Goal: Task Accomplishment & Management: Complete application form

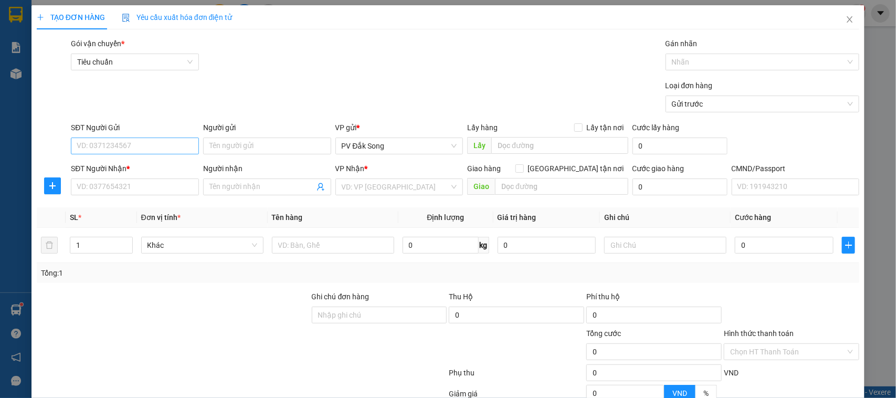
click at [182, 145] on input "SĐT Người Gửi" at bounding box center [135, 146] width 128 height 17
type input "0368488360"
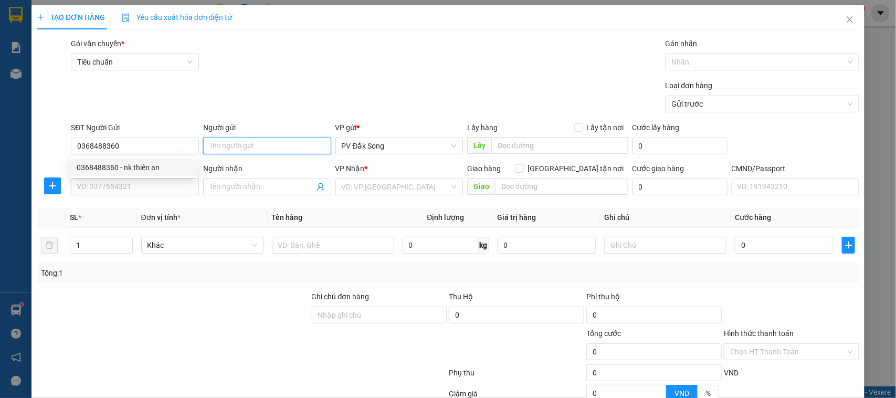
click at [235, 153] on input "Người gửi" at bounding box center [267, 146] width 128 height 17
click at [240, 142] on input "Người gửi" at bounding box center [267, 146] width 128 height 17
click at [153, 169] on div "0368488360 - nk thiên an" at bounding box center [134, 168] width 114 height 12
type input "nk [DEMOGRAPHIC_DATA]"
type input "0966801152"
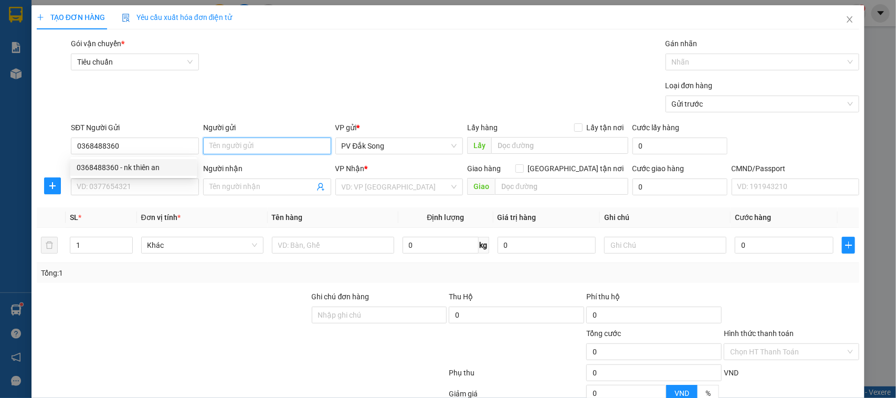
type input "đình phong"
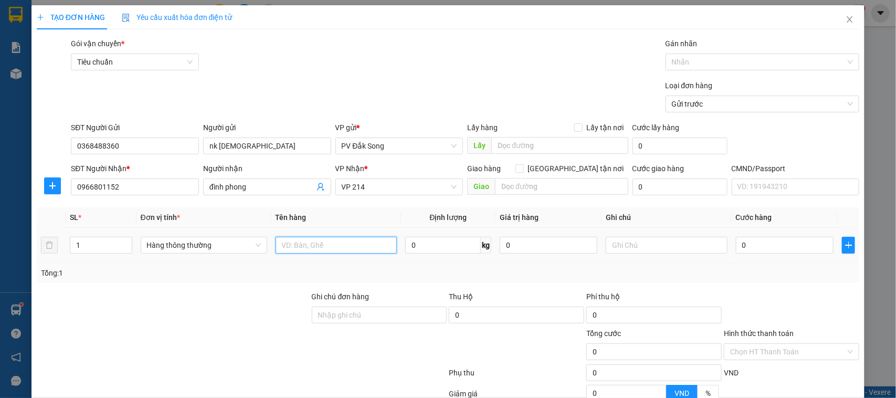
click at [315, 247] on input "text" at bounding box center [336, 245] width 121 height 17
type input "răng"
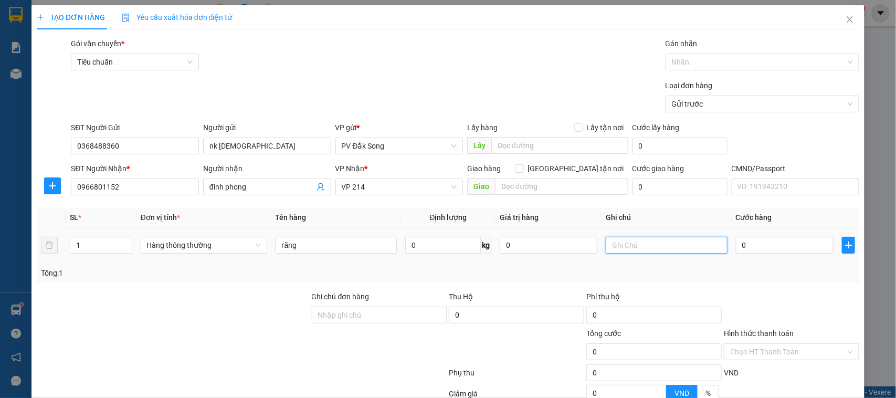
click at [659, 243] on input "text" at bounding box center [666, 245] width 121 height 17
type input "h"
click at [768, 240] on input "0" at bounding box center [785, 245] width 98 height 17
type input "003"
type input "3"
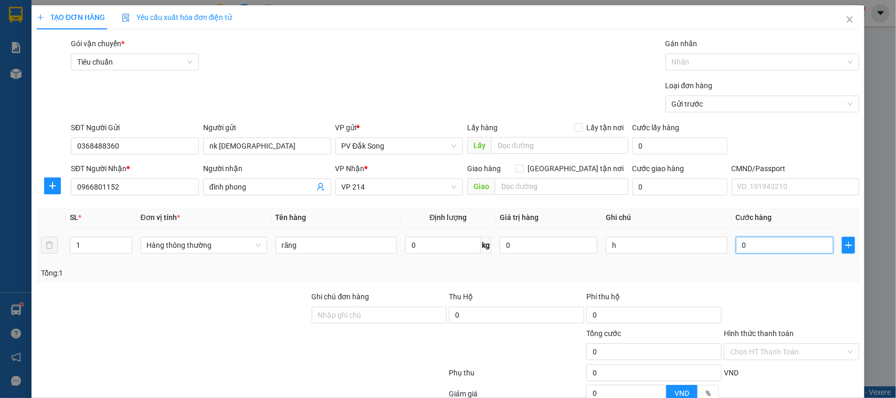
type input "3"
type input "0.030"
type input "30"
type input "00.300"
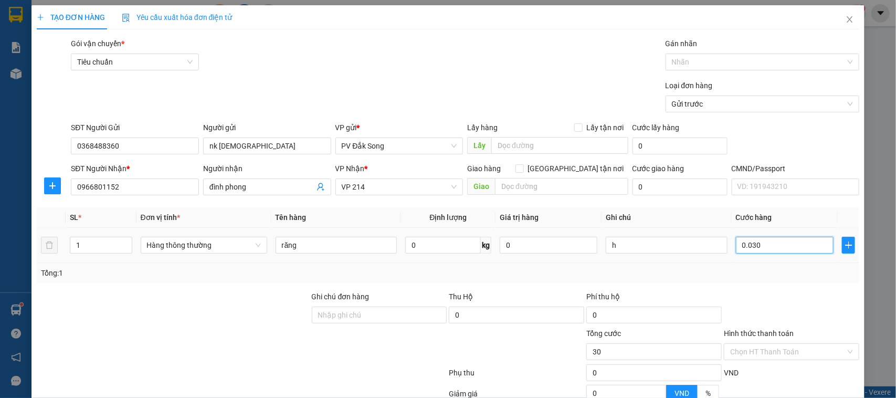
type input "300"
type input "0.003.000"
type input "3.000"
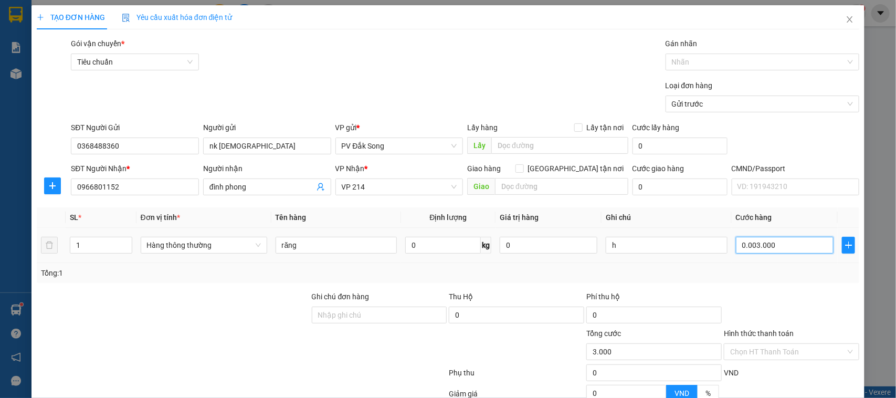
type input "000.030.000"
type input "30.000"
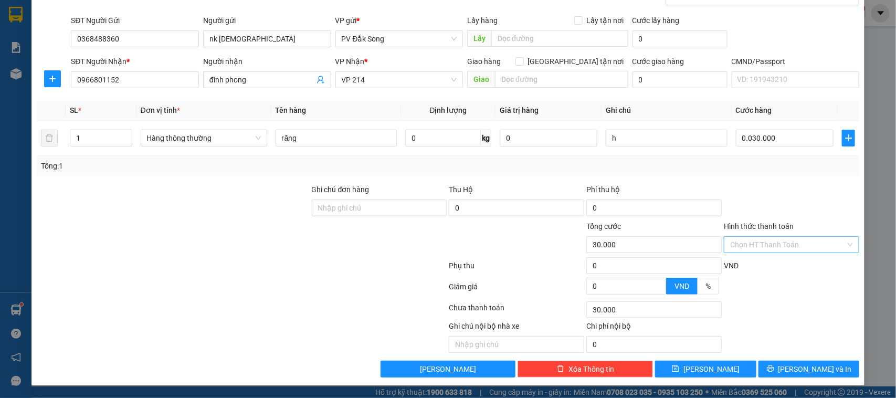
click at [783, 247] on input "Hình thức thanh toán" at bounding box center [787, 245] width 115 height 16
type input "30.000"
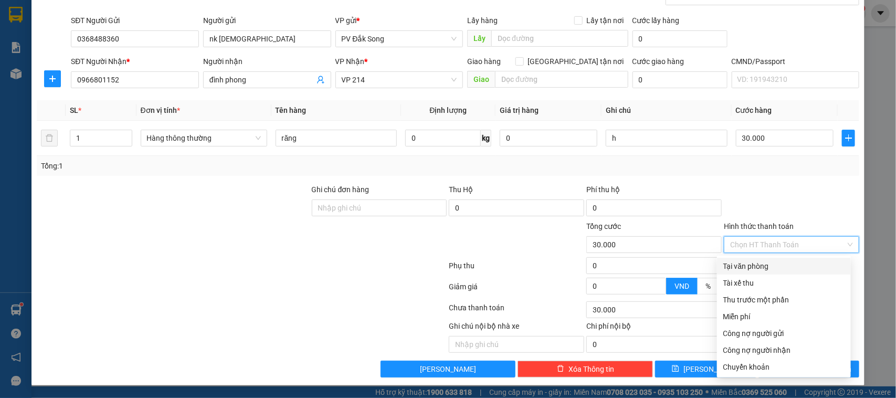
click at [782, 262] on div "Tại văn phòng" at bounding box center [783, 266] width 121 height 12
type input "0"
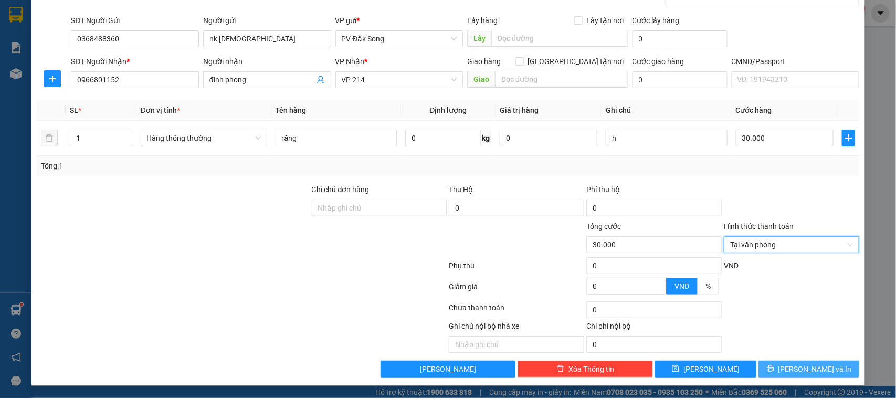
click at [797, 366] on span "[PERSON_NAME] và In" at bounding box center [814, 369] width 73 height 12
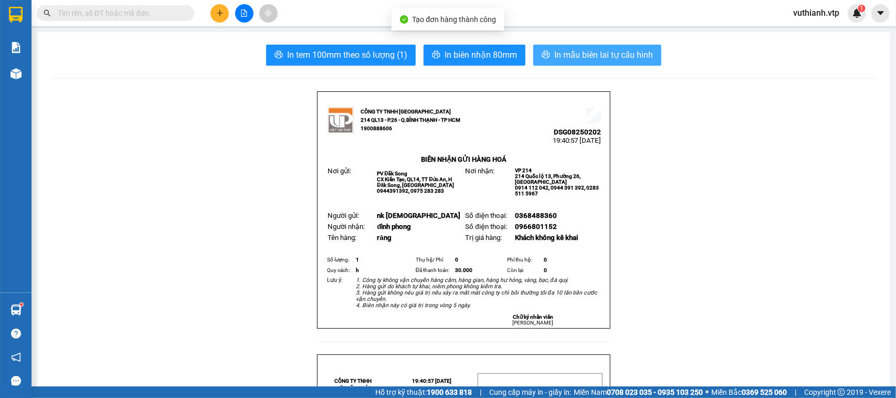
click at [646, 50] on span "In mẫu biên lai tự cấu hình" at bounding box center [603, 54] width 99 height 13
click at [584, 58] on span "In mẫu biên lai tự cấu hình" at bounding box center [603, 54] width 99 height 13
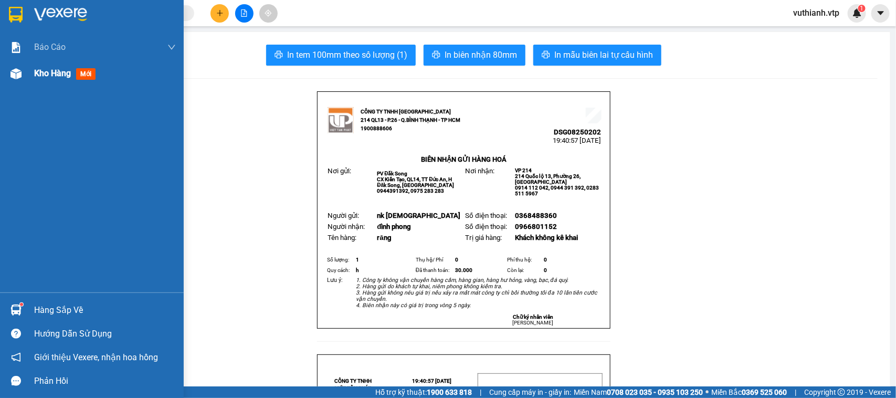
click at [19, 75] on img at bounding box center [15, 73] width 11 height 11
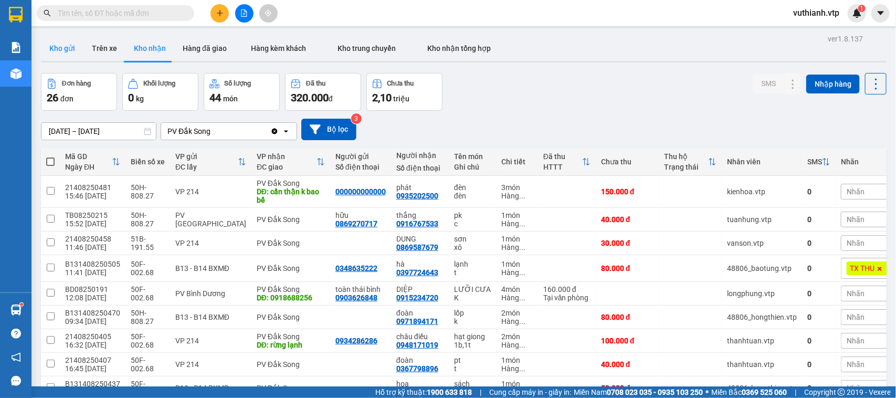
click at [69, 51] on button "Kho gửi" at bounding box center [62, 48] width 43 height 25
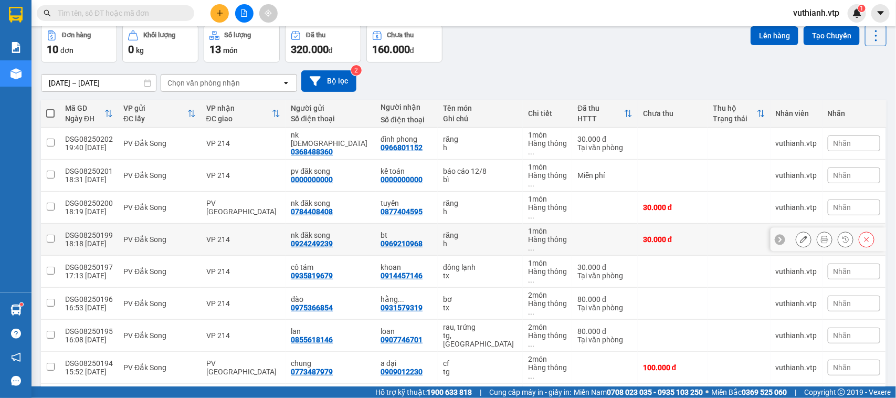
scroll to position [70, 0]
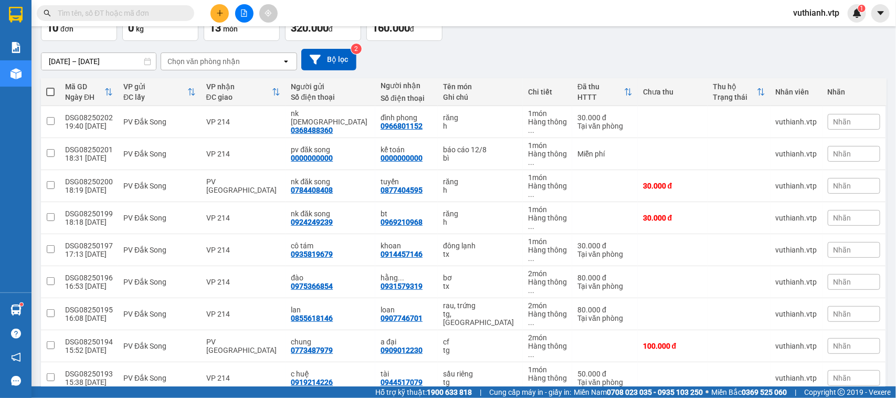
click at [48, 93] on span at bounding box center [50, 92] width 8 height 8
click at [50, 87] on input "checkbox" at bounding box center [50, 87] width 0 height 0
checkbox input "true"
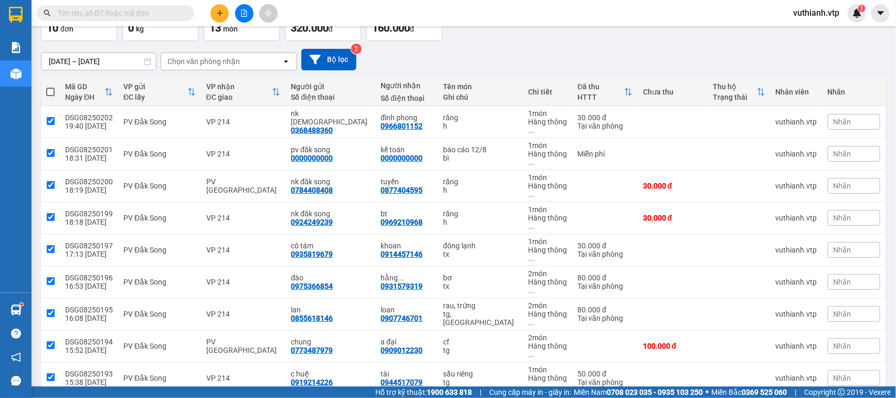
checkbox input "true"
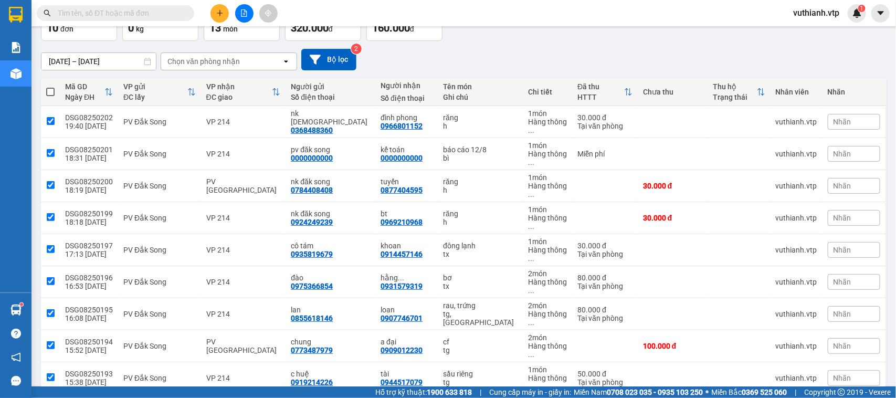
checkbox input "true"
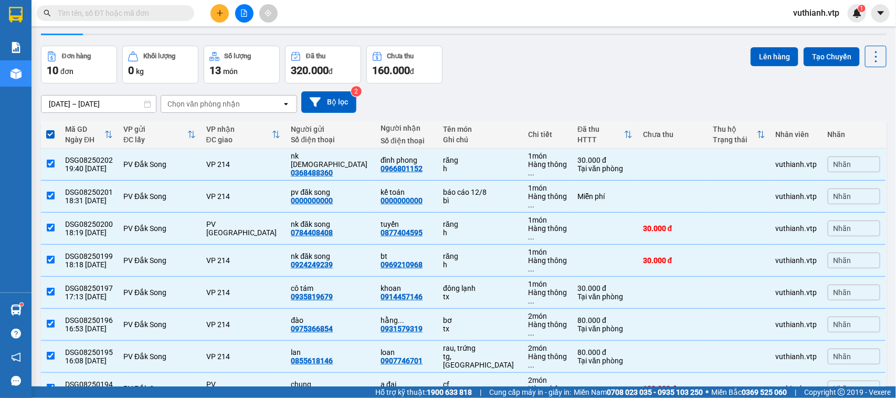
scroll to position [0, 0]
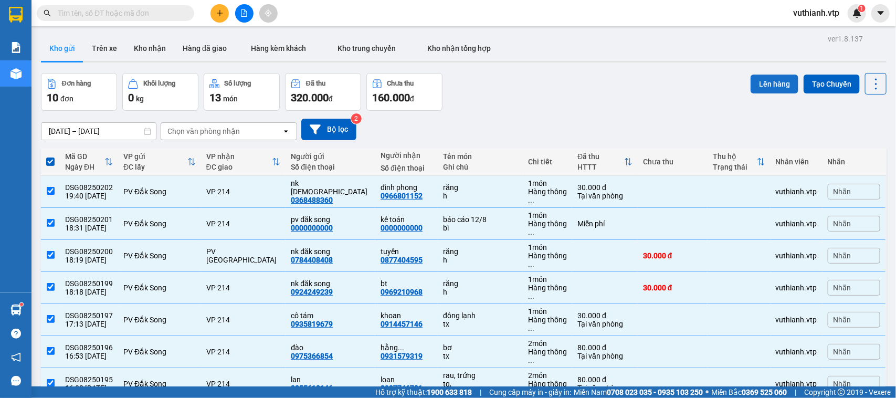
click at [764, 84] on button "Lên hàng" at bounding box center [775, 84] width 48 height 19
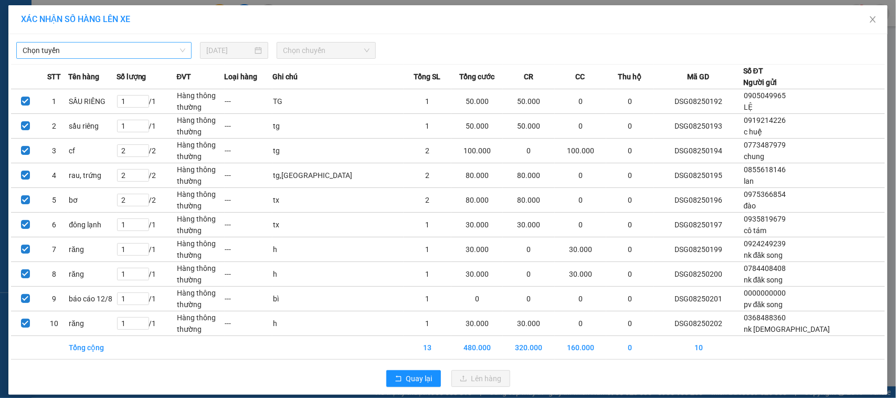
click at [155, 48] on span "Chọn tuyến" at bounding box center [104, 51] width 163 height 16
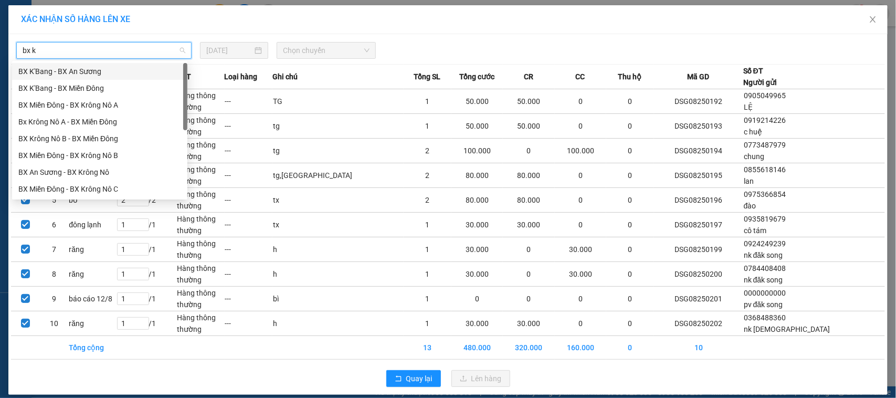
type input "bx kr"
click at [97, 81] on div "Bx Krông Nô A - BX Miền Đông" at bounding box center [99, 88] width 175 height 17
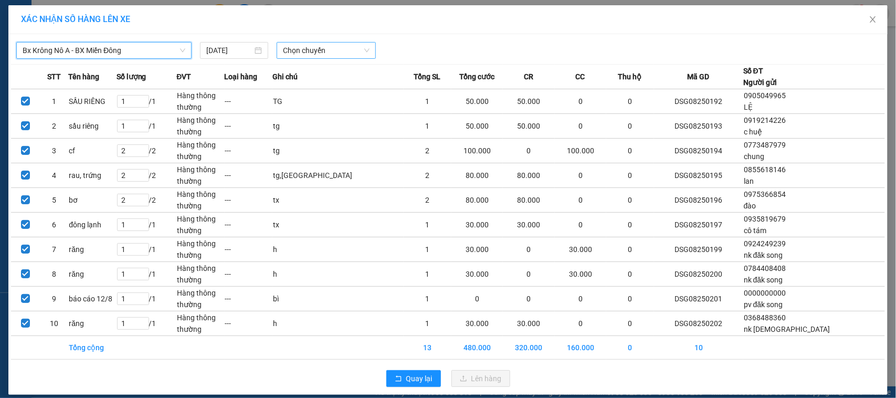
click at [283, 46] on span "Chọn chuyến" at bounding box center [326, 51] width 86 height 16
click at [127, 47] on span "Bx Krông Nô A - BX Miền Đông" at bounding box center [104, 51] width 163 height 16
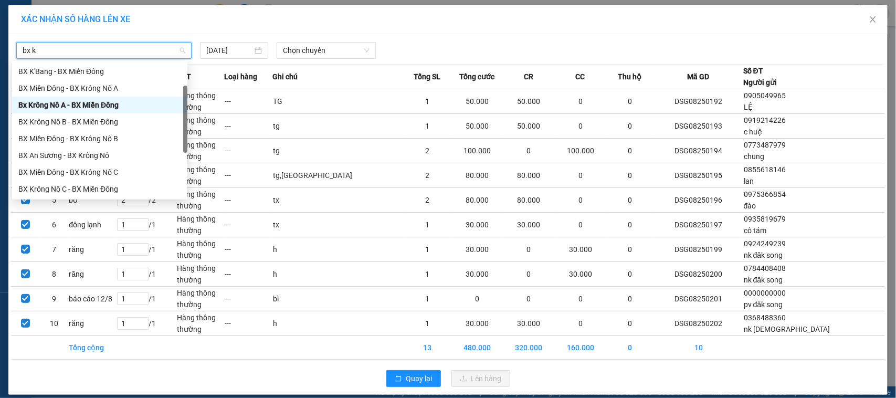
type input "bx kr"
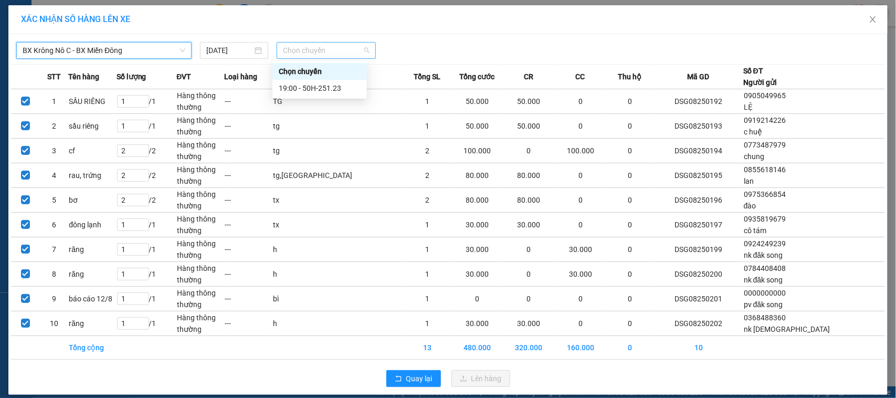
click at [303, 46] on span "Chọn chuyến" at bounding box center [326, 51] width 86 height 16
click at [321, 89] on div "19:00 - 50H-251.23" at bounding box center [320, 88] width 82 height 12
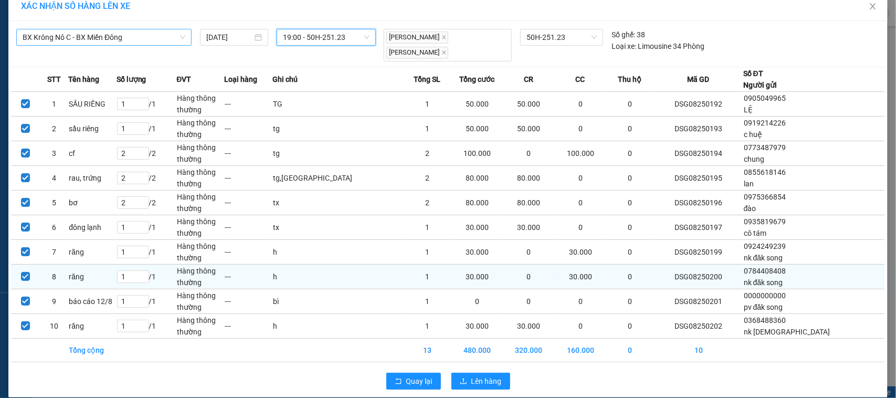
scroll to position [17, 0]
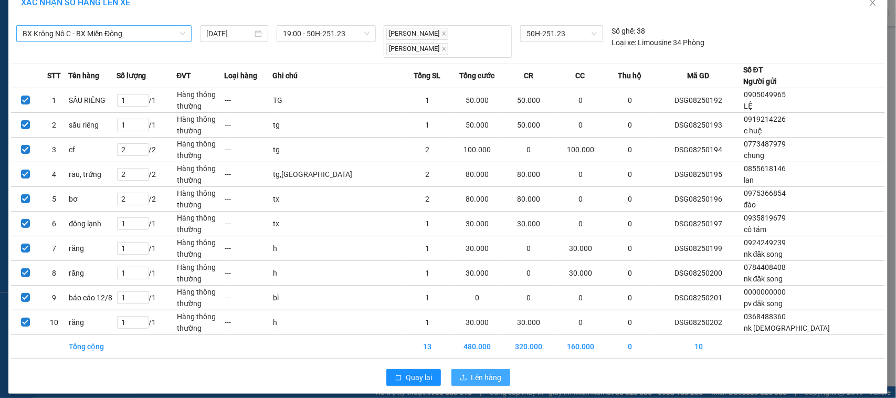
click at [471, 372] on span "Lên hàng" at bounding box center [486, 378] width 30 height 12
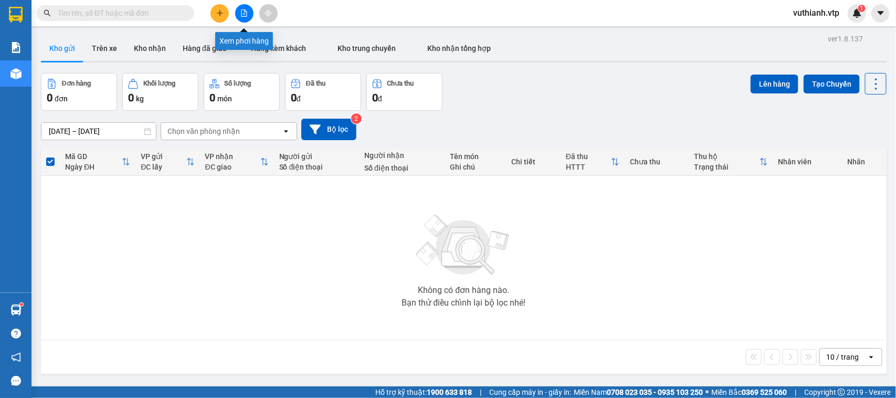
click at [240, 16] on icon "file-add" at bounding box center [243, 12] width 7 height 7
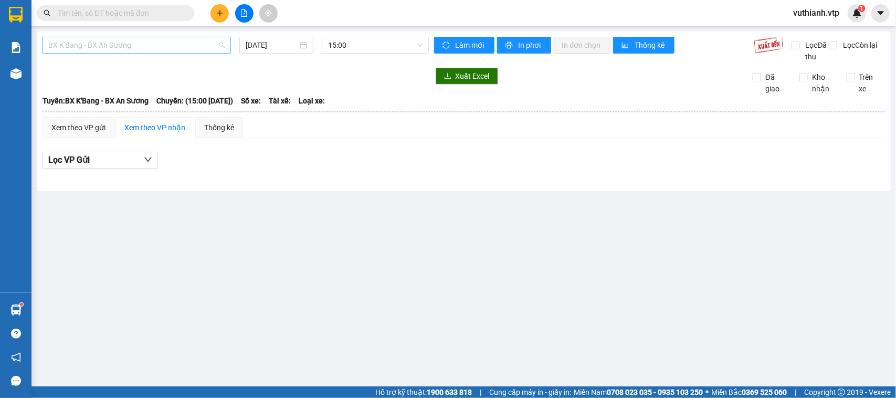
click at [179, 46] on span "BX K'Bang - BX An Sương" at bounding box center [136, 45] width 176 height 16
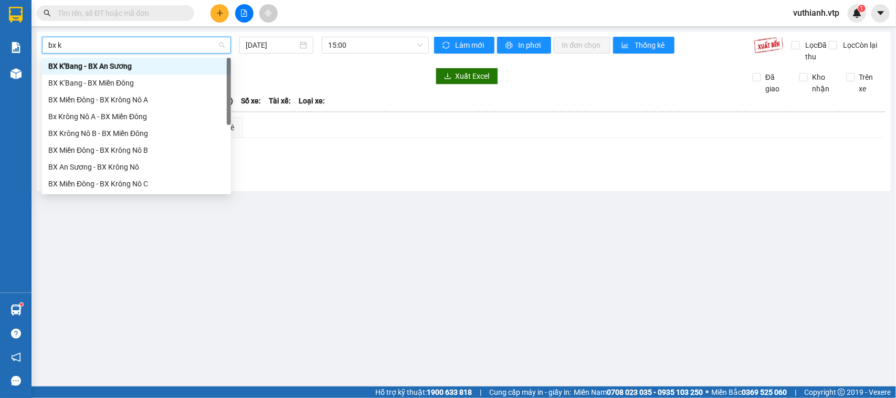
type input "bx kr"
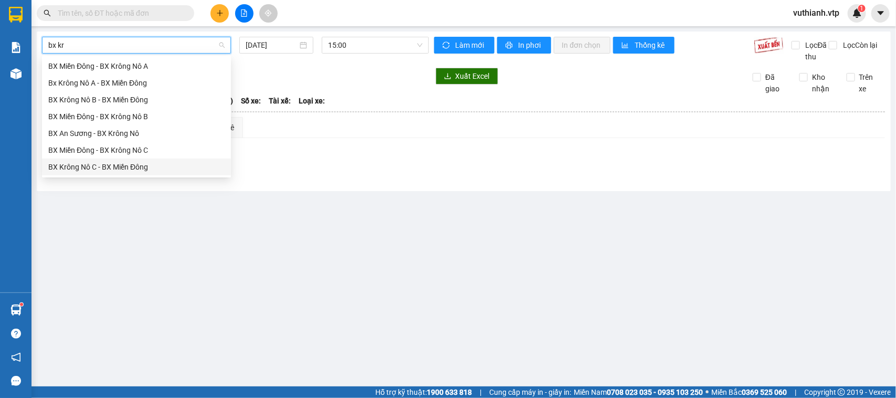
click at [71, 168] on div "BX Krông Nô C - BX Miền Đông" at bounding box center [136, 167] width 176 height 12
type input "[DATE]"
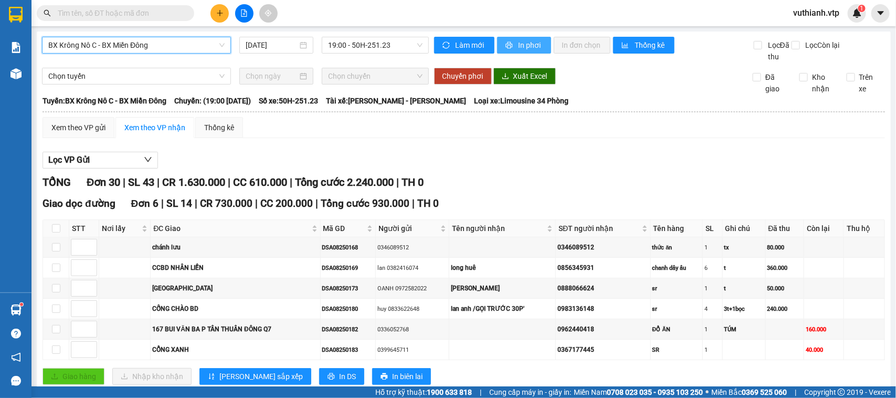
click at [521, 46] on span "In phơi" at bounding box center [531, 45] width 24 height 12
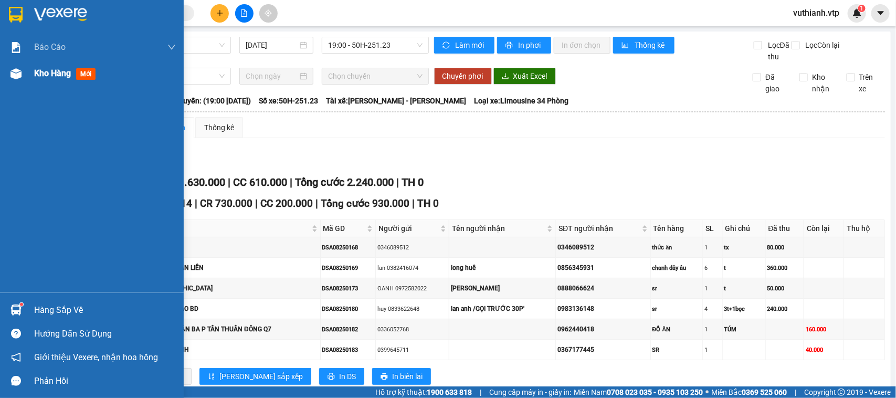
click at [16, 71] on img at bounding box center [15, 73] width 11 height 11
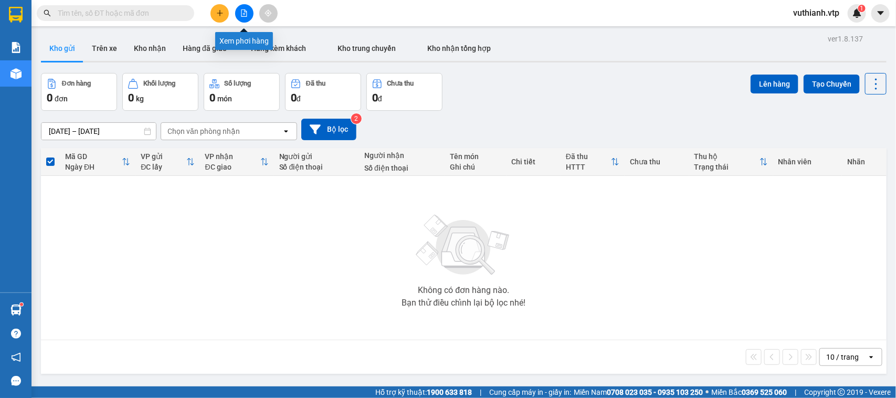
click at [246, 10] on icon "file-add" at bounding box center [244, 12] width 6 height 7
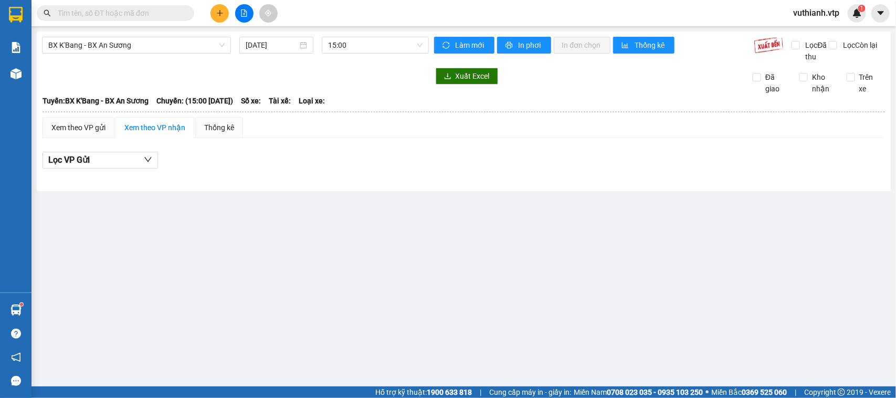
click at [163, 33] on div "BX K'Bang - BX An Sương [DATE] 15:00 Làm mới In phơi In đơn chọn Thống kê Lọc Đ…" at bounding box center [464, 111] width 854 height 160
click at [164, 43] on span "BX K'Bang - BX An Sương" at bounding box center [136, 45] width 176 height 16
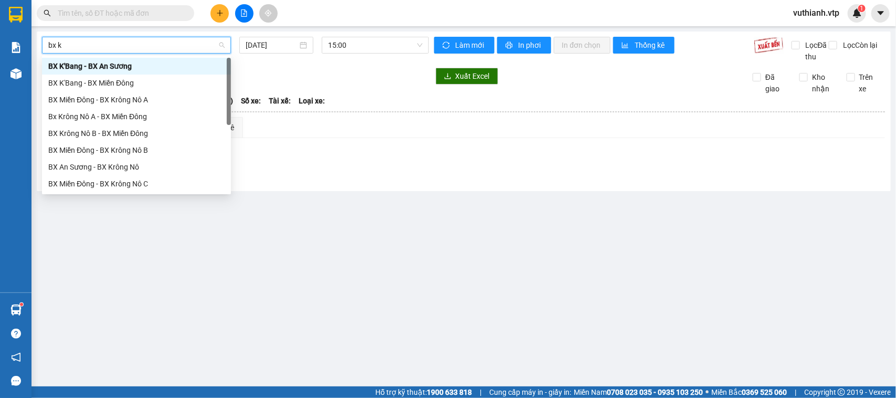
type input "bx kr"
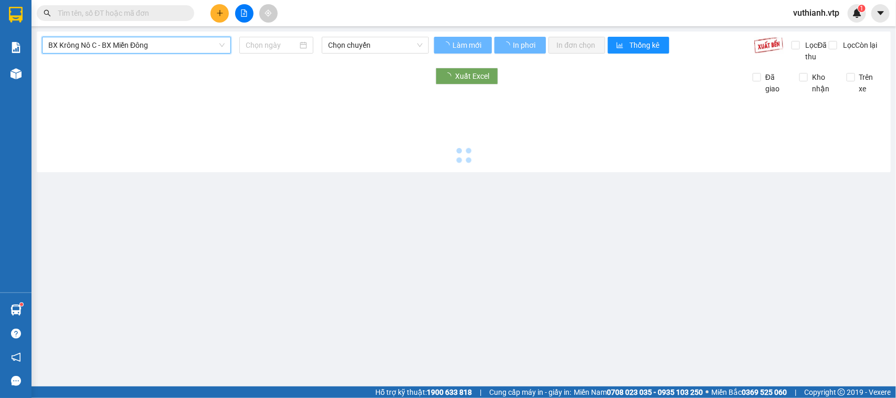
type input "[DATE]"
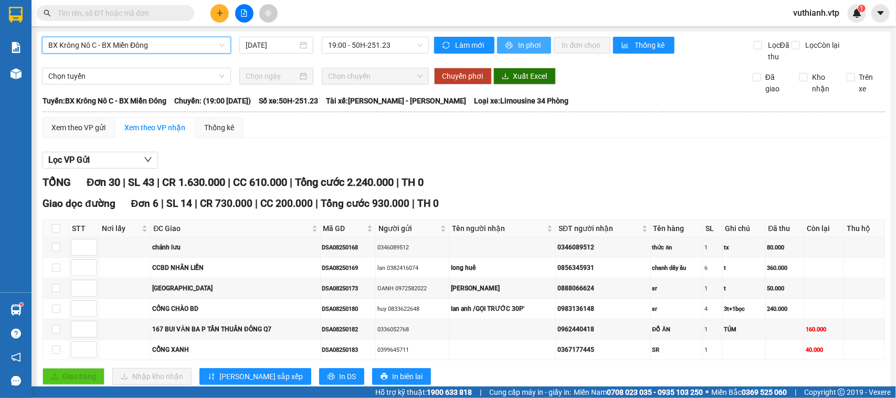
click at [522, 42] on span "In phơi" at bounding box center [531, 45] width 24 height 12
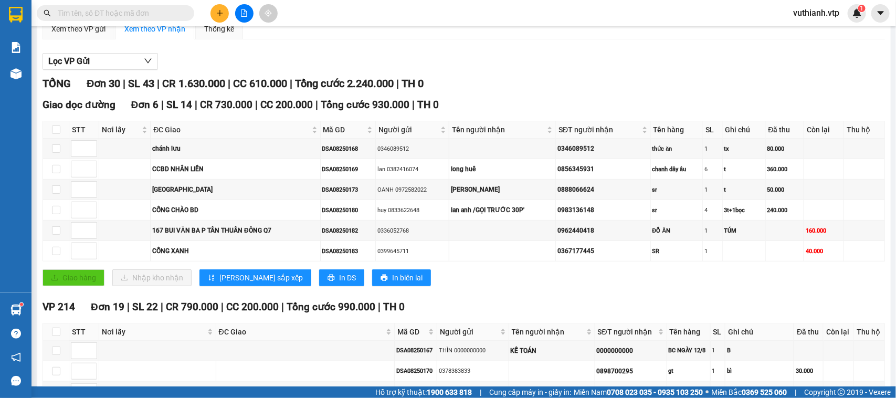
scroll to position [78, 0]
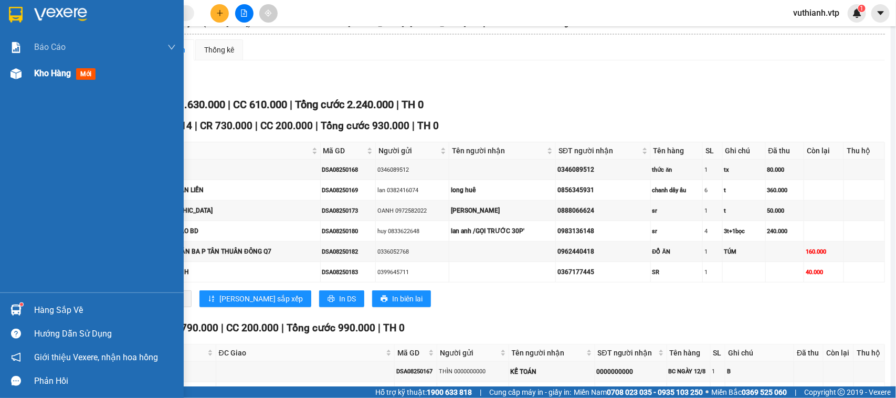
click at [22, 76] on div at bounding box center [16, 74] width 18 height 18
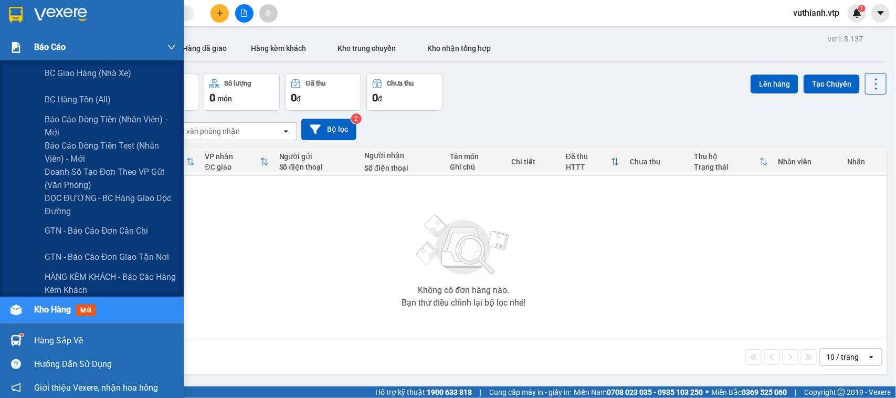
click at [43, 44] on span "Báo cáo" at bounding box center [49, 46] width 31 height 13
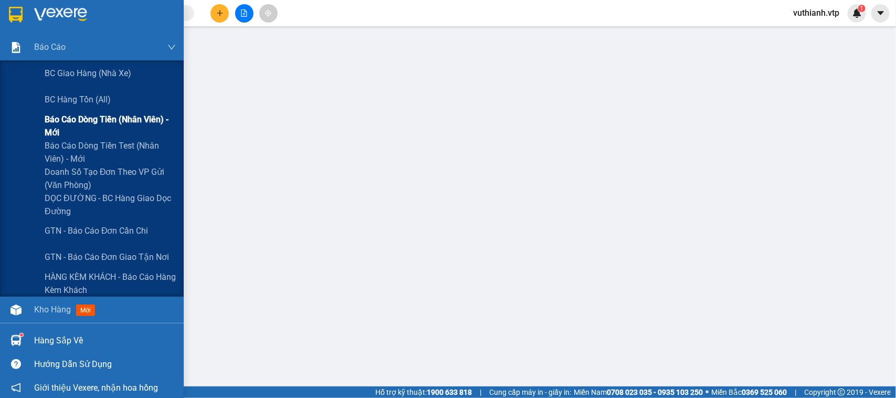
click at [83, 120] on span "Báo cáo dòng tiền (nhân viên) - mới" at bounding box center [110, 126] width 131 height 26
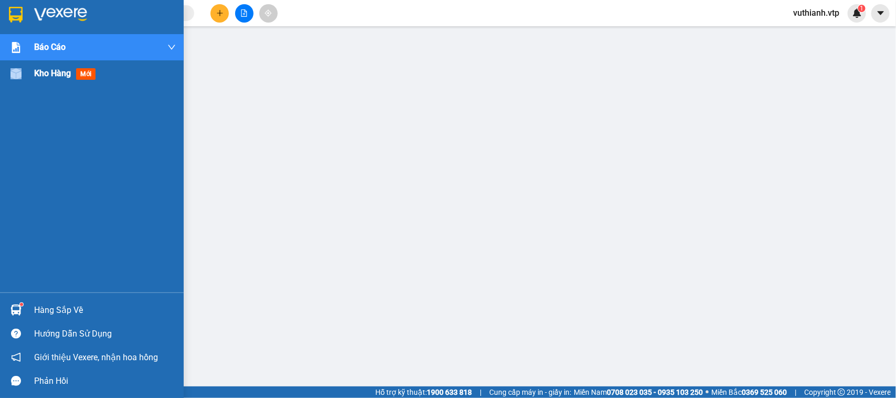
click at [27, 68] on div "Kho hàng mới" at bounding box center [92, 73] width 184 height 26
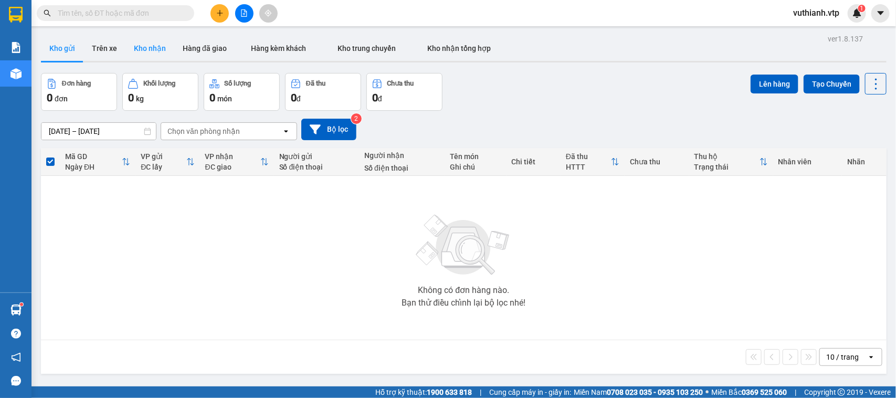
click at [153, 51] on button "Kho nhận" at bounding box center [149, 48] width 49 height 25
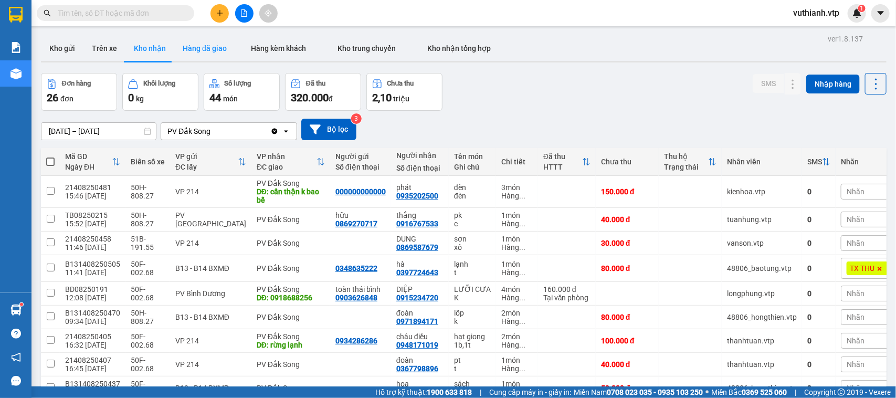
click at [207, 53] on button "Hàng đã giao" at bounding box center [204, 48] width 61 height 25
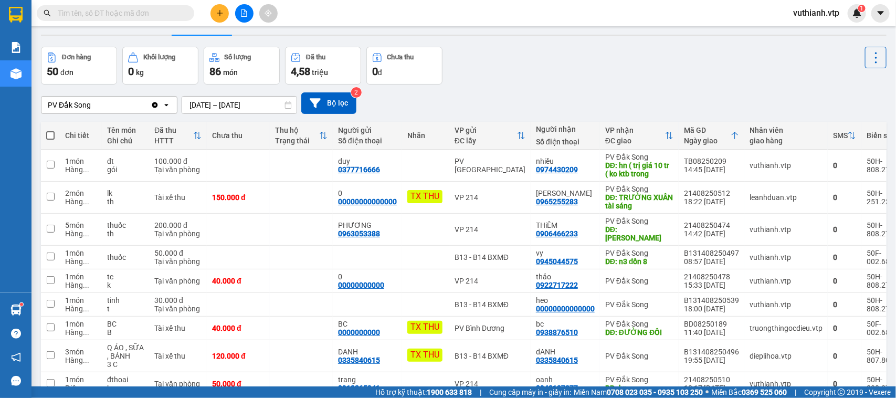
scroll to position [3, 0]
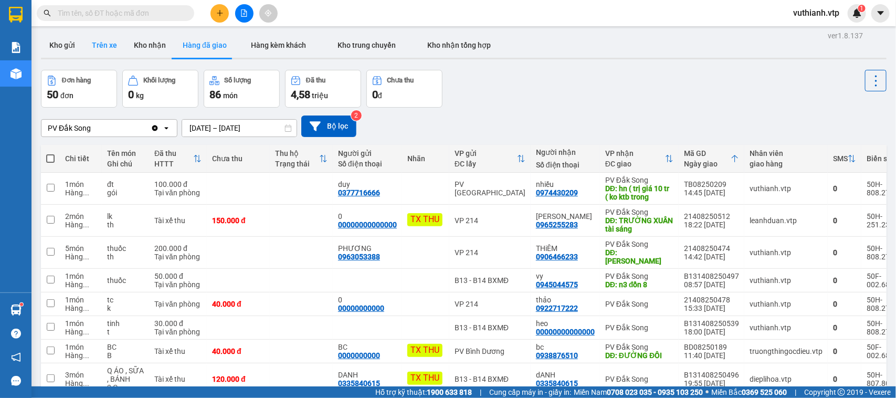
click at [118, 46] on button "Trên xe" at bounding box center [104, 45] width 42 height 25
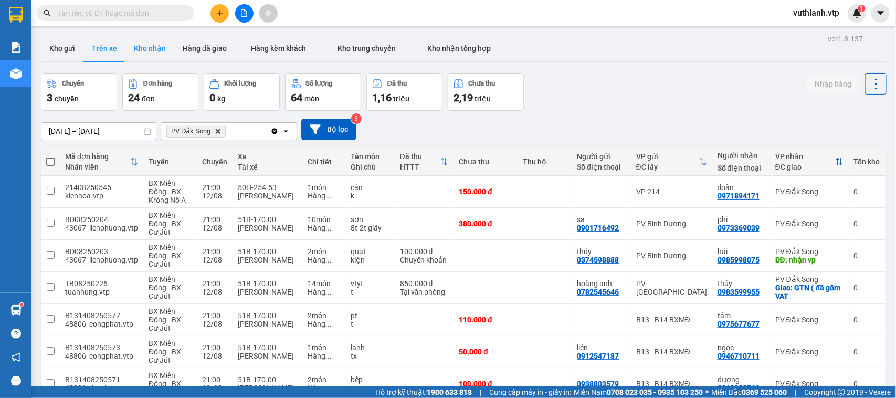
click at [140, 48] on button "Kho nhận" at bounding box center [149, 48] width 49 height 25
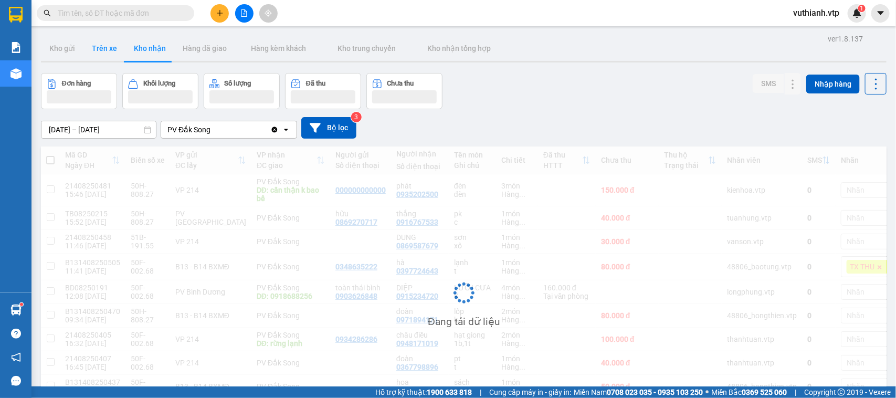
click at [104, 49] on button "Trên xe" at bounding box center [104, 48] width 42 height 25
type input "[DATE] – [DATE]"
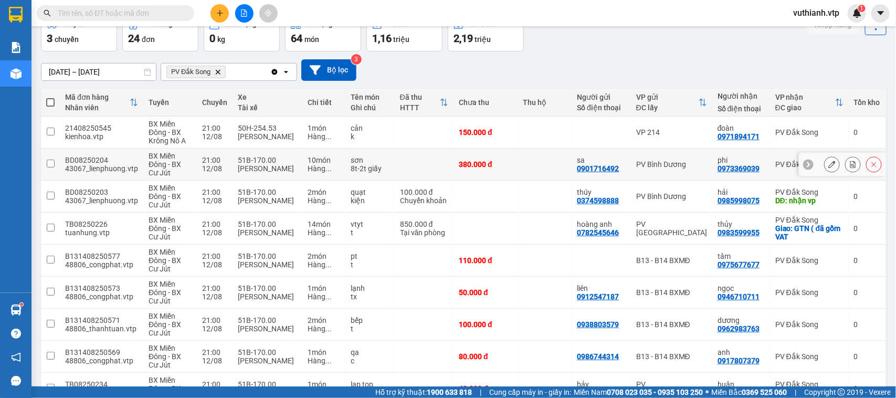
scroll to position [154, 0]
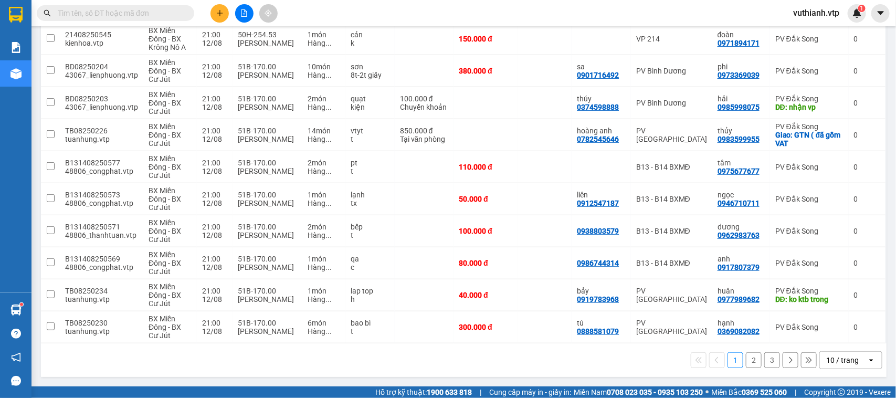
click at [746, 361] on button "2" at bounding box center [754, 360] width 16 height 16
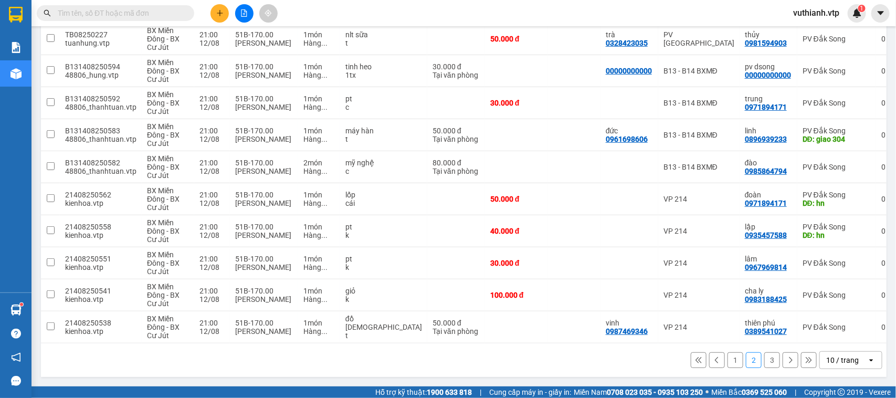
click at [767, 357] on button "3" at bounding box center [772, 360] width 16 height 16
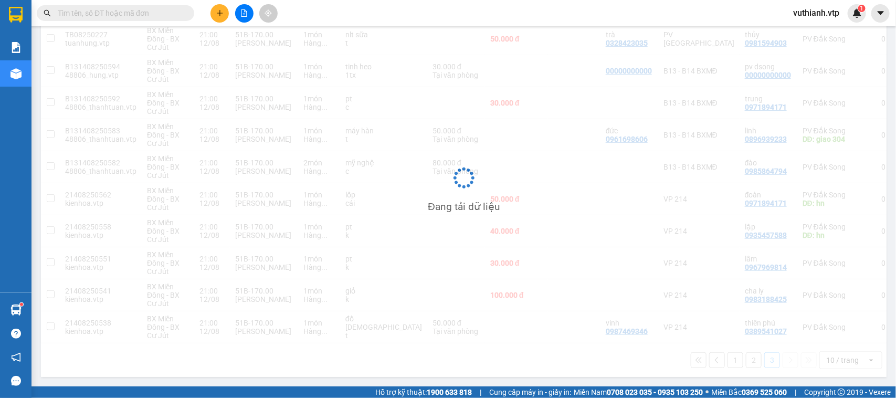
scroll to position [48, 0]
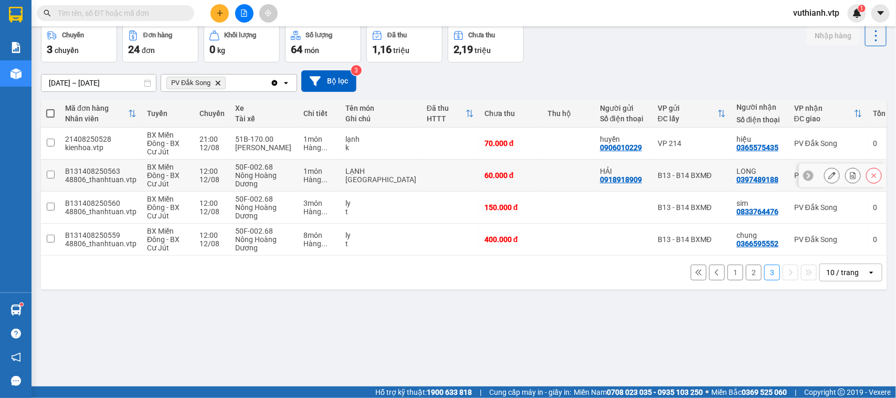
click at [50, 176] on input "checkbox" at bounding box center [51, 175] width 8 height 8
checkbox input "true"
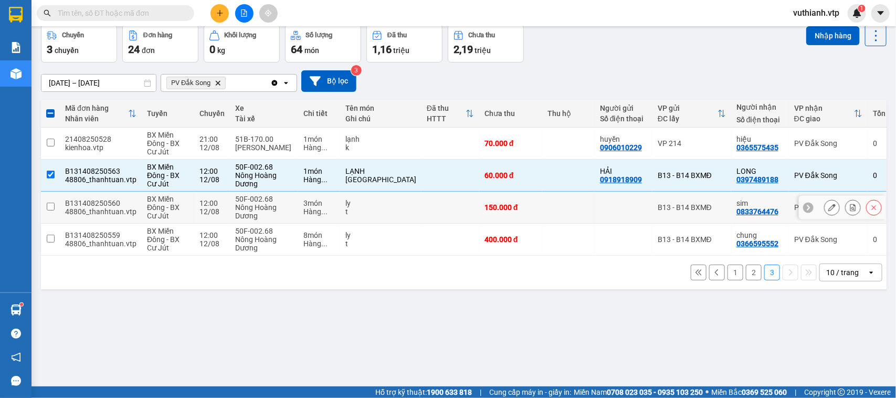
click at [51, 209] on input "checkbox" at bounding box center [51, 207] width 8 height 8
checkbox input "true"
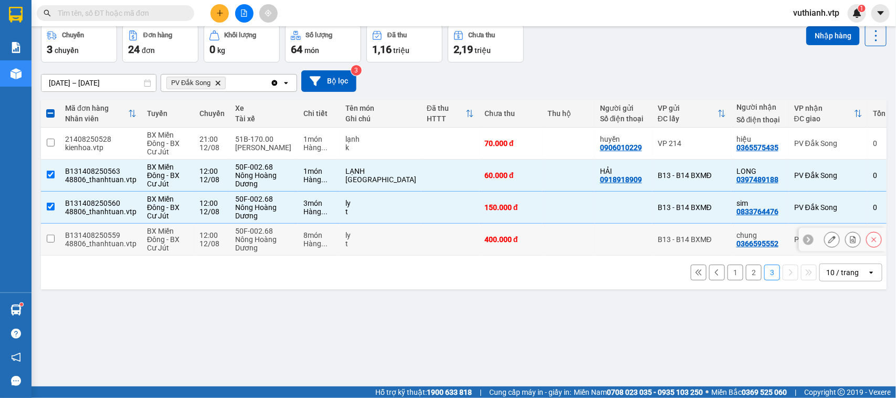
click at [49, 238] on input "checkbox" at bounding box center [51, 239] width 8 height 8
checkbox input "true"
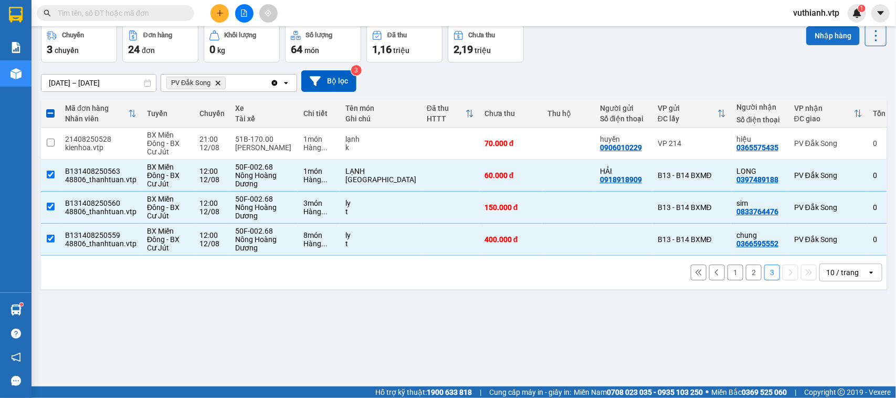
click at [820, 37] on button "Nhập hàng" at bounding box center [833, 35] width 54 height 19
checkbox input "false"
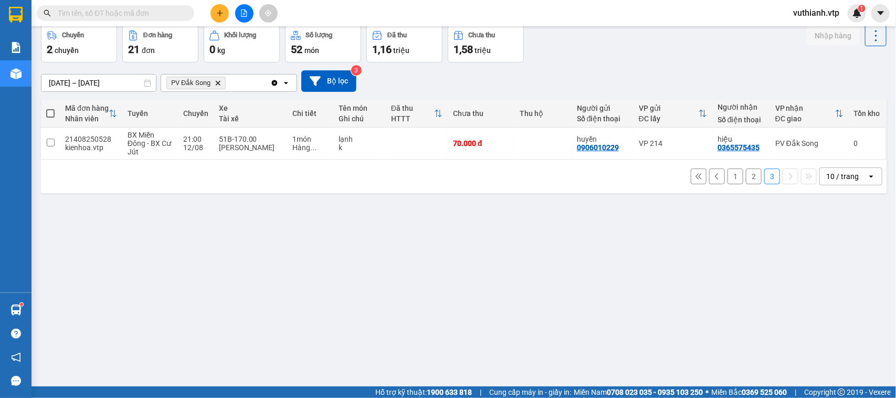
click at [746, 178] on button "2" at bounding box center [754, 176] width 16 height 16
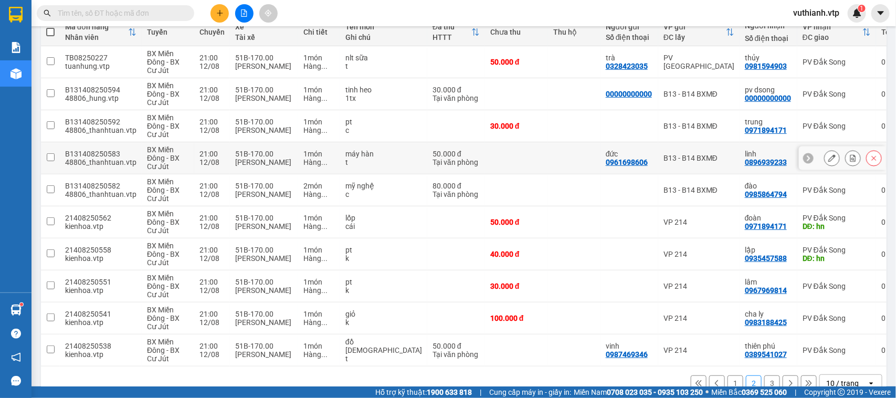
scroll to position [154, 0]
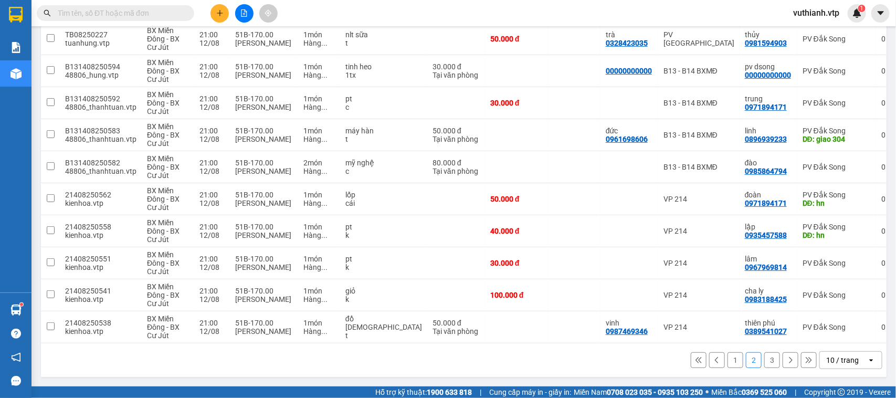
click at [728, 360] on button "1" at bounding box center [736, 360] width 16 height 16
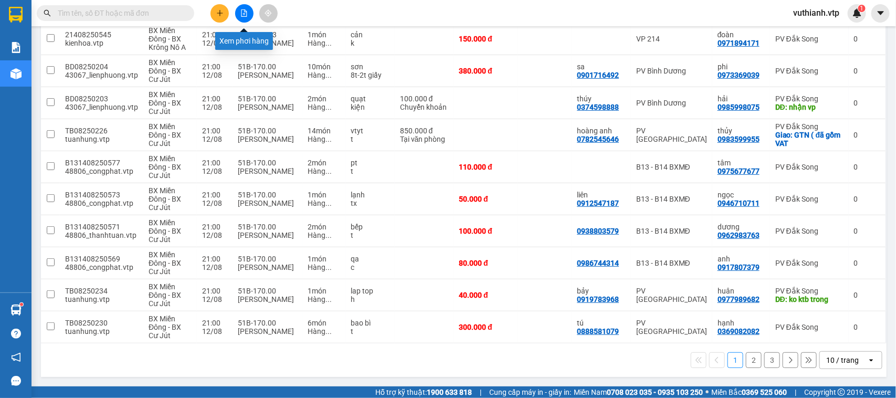
click at [245, 10] on icon "file-add" at bounding box center [244, 12] width 6 height 7
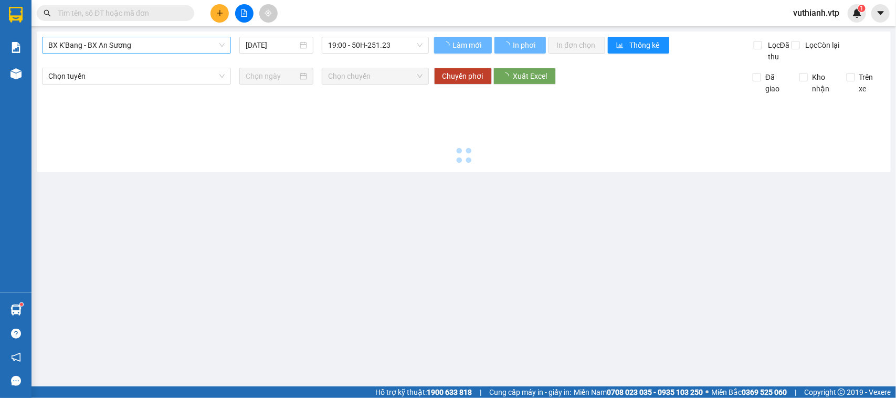
click at [177, 45] on span "BX K'Bang - BX An Sương" at bounding box center [136, 45] width 176 height 16
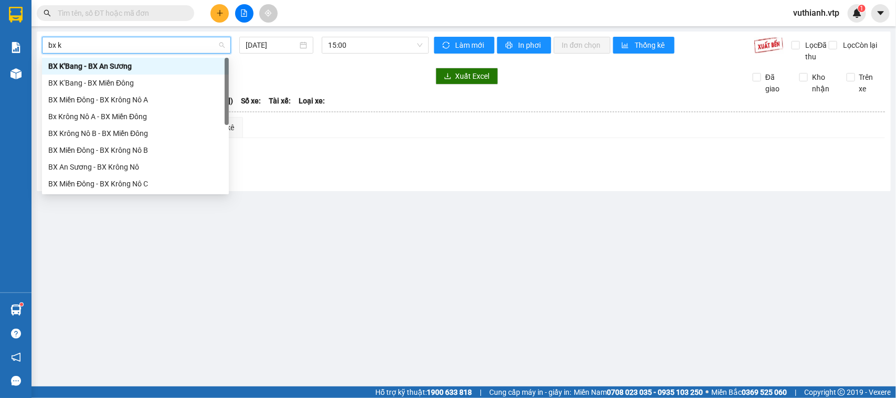
type input "bx kr"
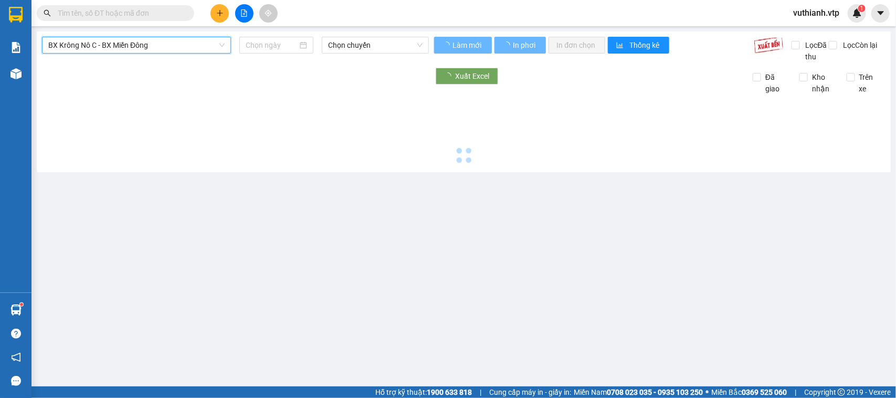
type input "[DATE]"
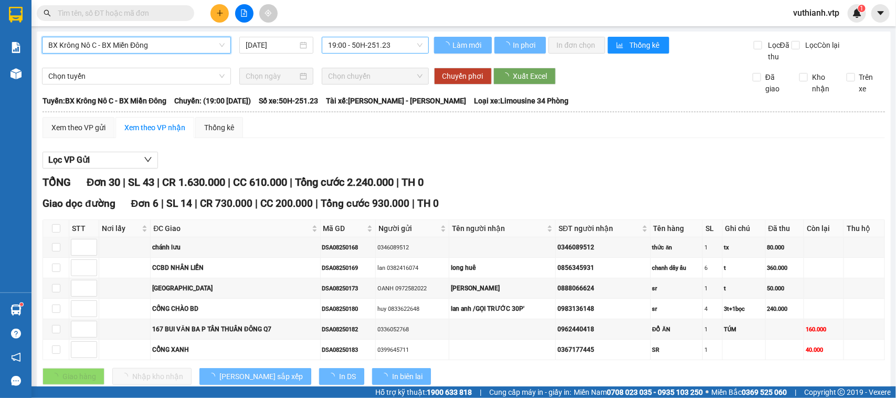
click at [362, 43] on span "19:00 - 50H-251.23" at bounding box center [375, 45] width 94 height 16
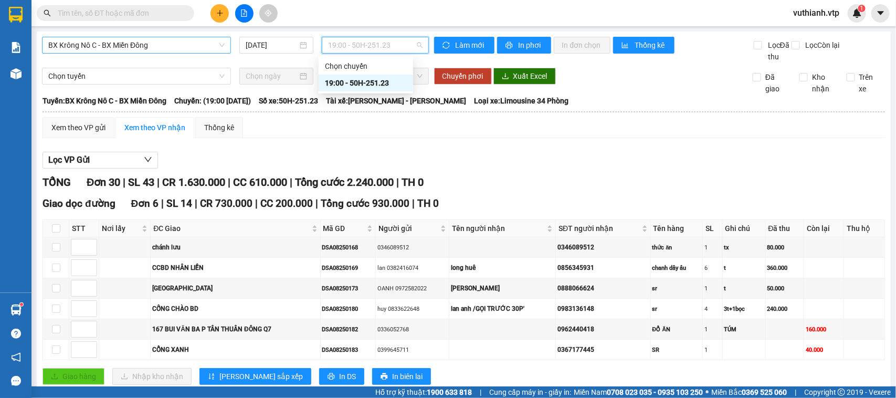
click at [619, 191] on div "TỔNG Đơn 30 | SL 43 | CR 1.630.000 | CC 610.000 | Tổng cước 2.240.000 | TH 0" at bounding box center [464, 182] width 842 height 16
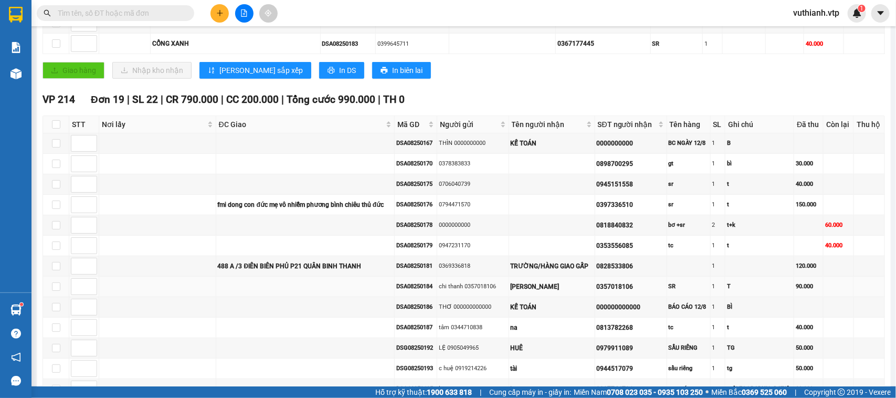
scroll to position [612, 0]
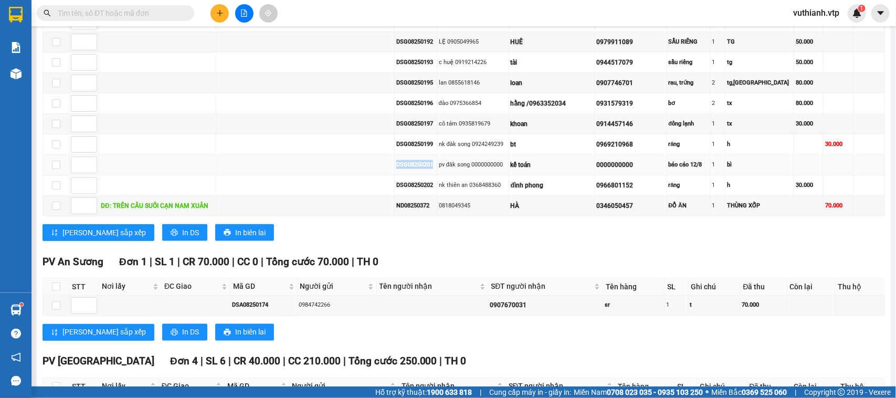
drag, startPoint x: 449, startPoint y: 182, endPoint x: 399, endPoint y: 187, distance: 50.7
click at [399, 175] on tr "DSG08250201 pv đăk song 0000000000 kế toán 0000000000 báo cáo 12/8 1 bì" at bounding box center [464, 165] width 842 height 20
copy div "DSG08250201"
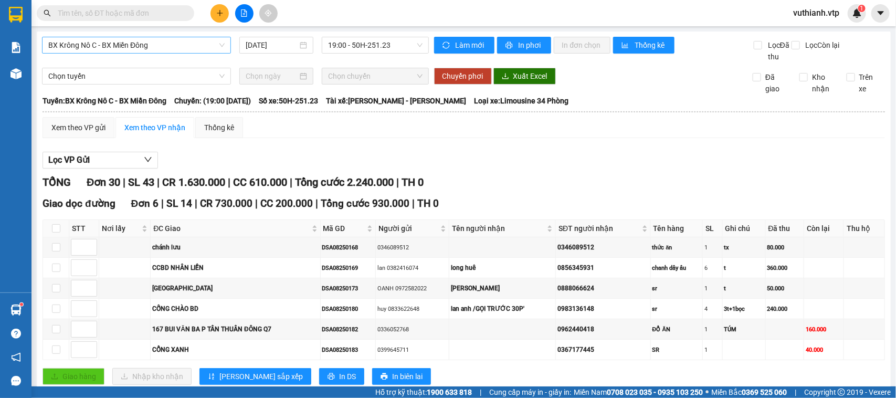
drag, startPoint x: 121, startPoint y: 8, endPoint x: 126, endPoint y: 9, distance: 5.5
click at [121, 8] on input "text" at bounding box center [120, 13] width 124 height 12
paste input "DSG08250201"
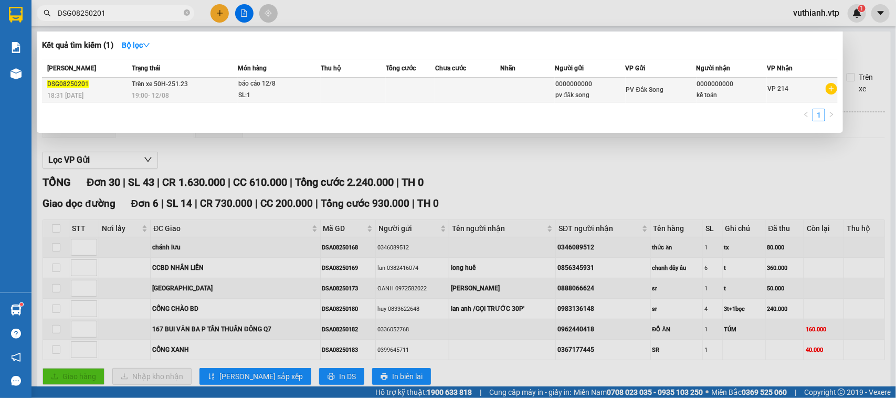
type input "DSG08250201"
click at [340, 97] on td at bounding box center [353, 90] width 65 height 25
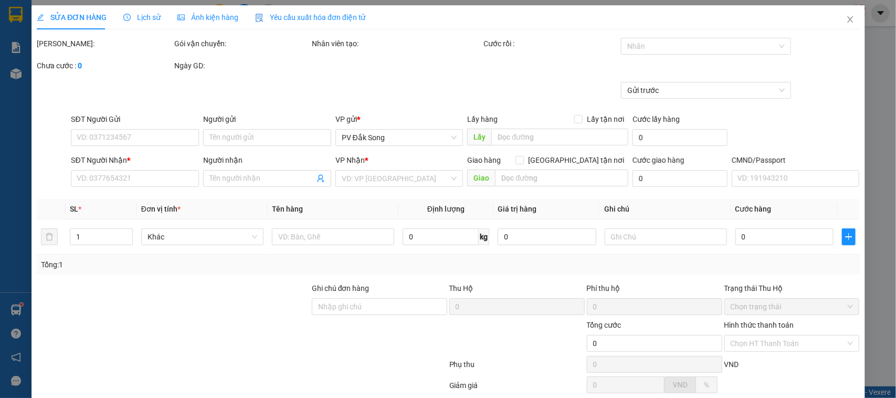
type input "0000000000"
type input "pv đăk song"
type input "0000000000"
type input "kế toán"
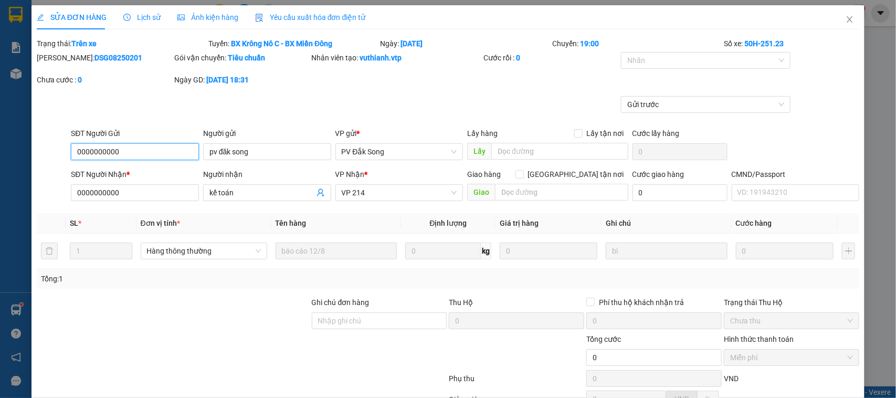
scroll to position [114, 0]
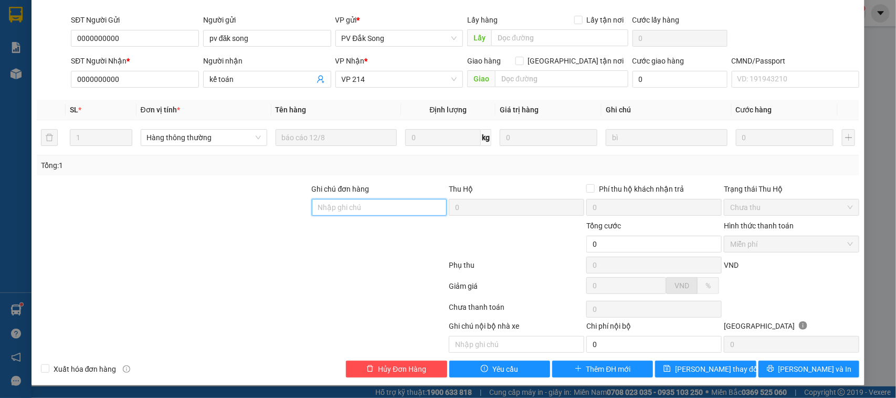
click at [378, 205] on input "Ghi chú đơn hàng" at bounding box center [379, 207] width 135 height 17
type input "2tr950"
click at [798, 366] on span "[PERSON_NAME] và In" at bounding box center [814, 369] width 73 height 12
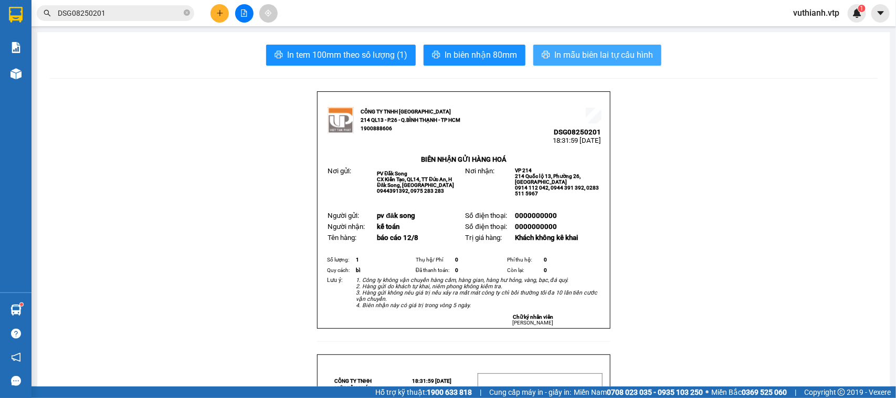
click at [638, 58] on span "In mẫu biên lai tự cấu hình" at bounding box center [603, 54] width 99 height 13
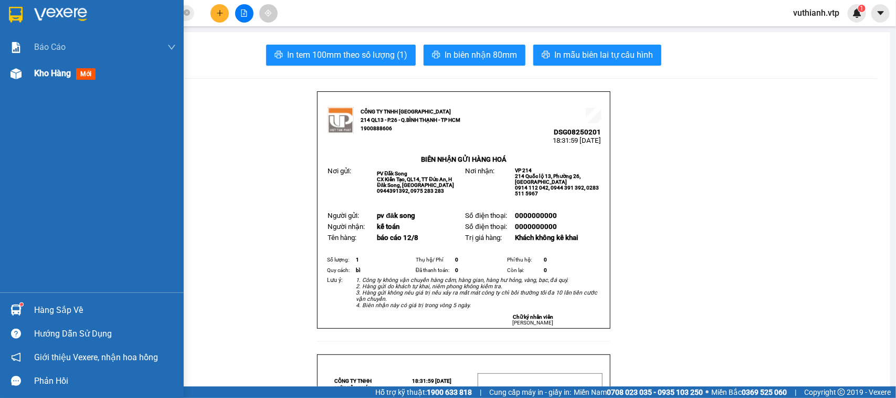
click at [21, 72] on img at bounding box center [15, 73] width 11 height 11
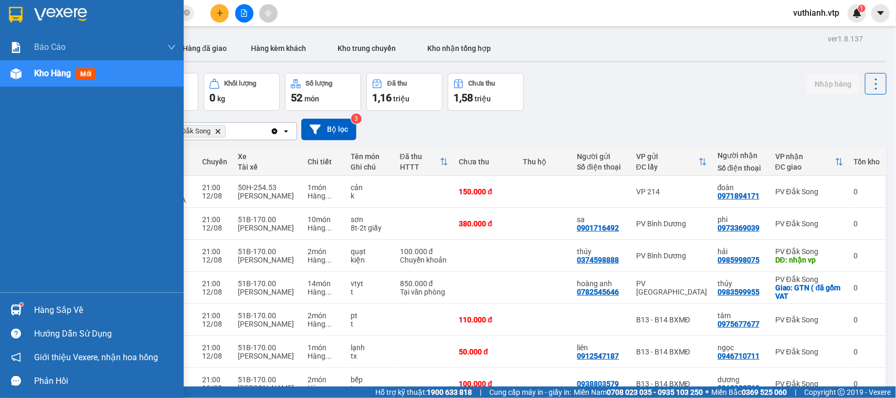
click at [17, 308] on img at bounding box center [15, 309] width 11 height 11
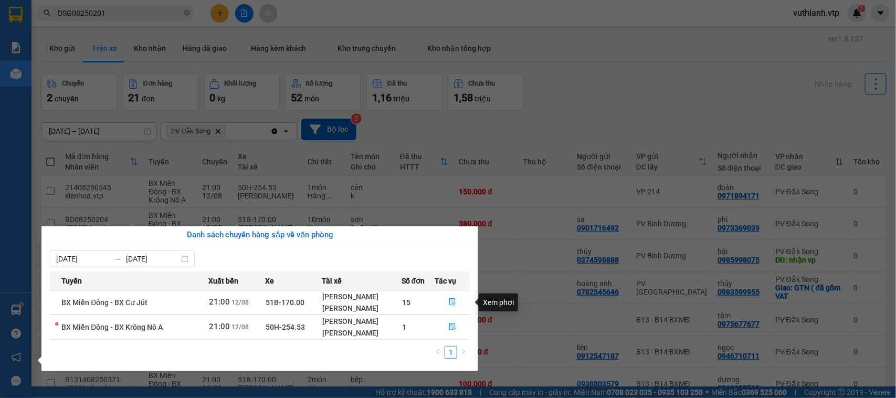
click at [563, 281] on section "Kết quả tìm kiếm ( 1 ) Bộ lọc Mã ĐH Trạng thái Món hàng Thu hộ Tổng cước Chưa c…" at bounding box center [448, 199] width 896 height 398
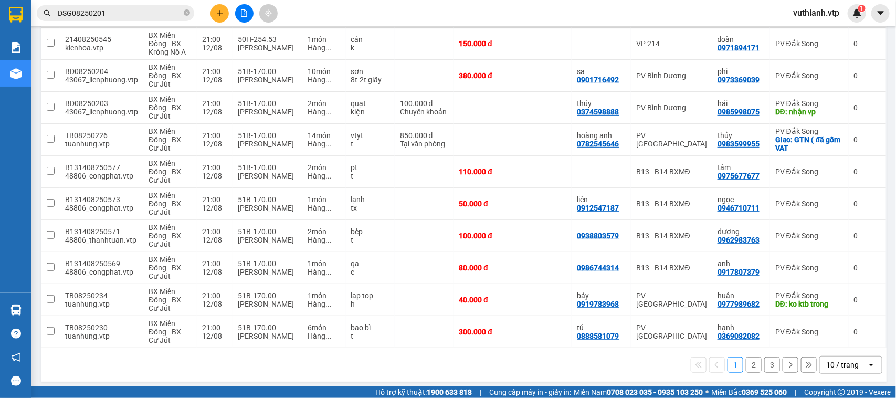
scroll to position [154, 0]
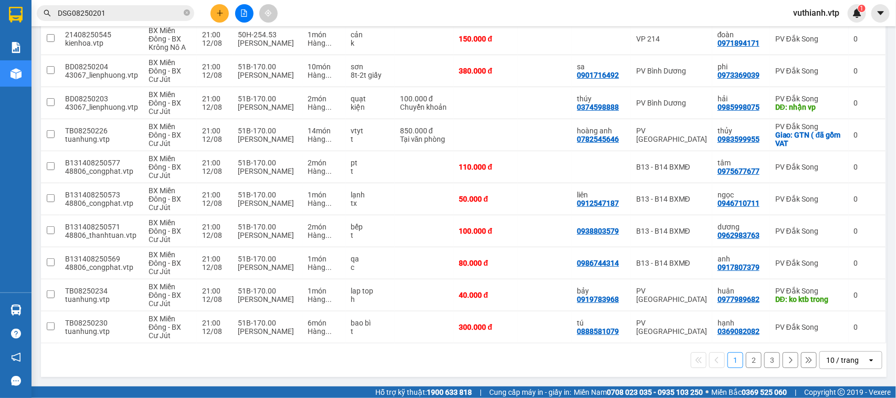
click at [749, 363] on button "2" at bounding box center [754, 360] width 16 height 16
click at [746, 358] on button "2" at bounding box center [754, 360] width 16 height 16
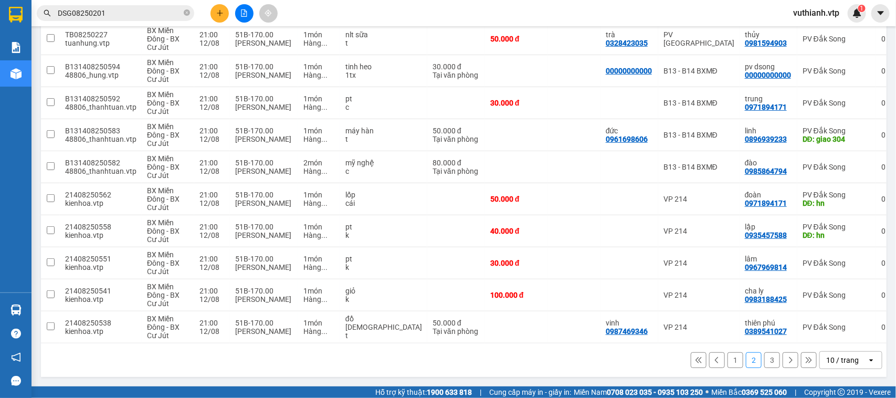
click at [764, 360] on button "3" at bounding box center [772, 360] width 16 height 16
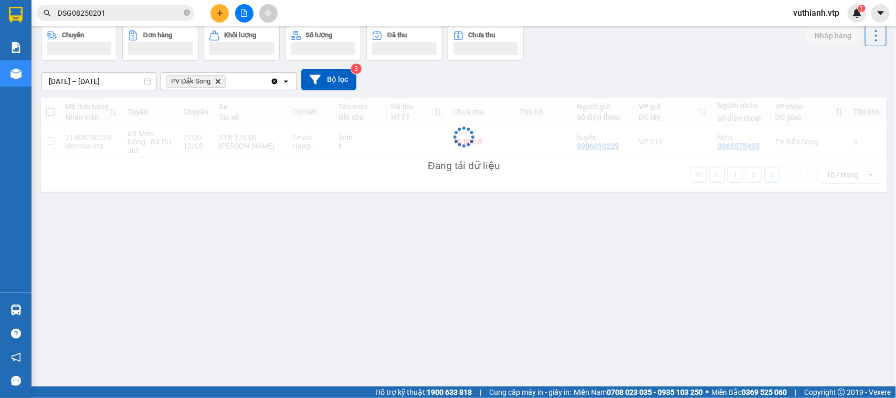
scroll to position [48, 0]
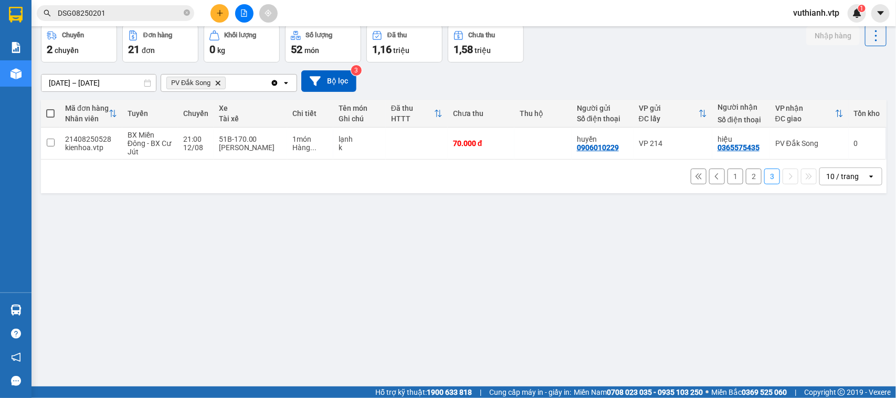
click at [728, 177] on button "1" at bounding box center [736, 176] width 16 height 16
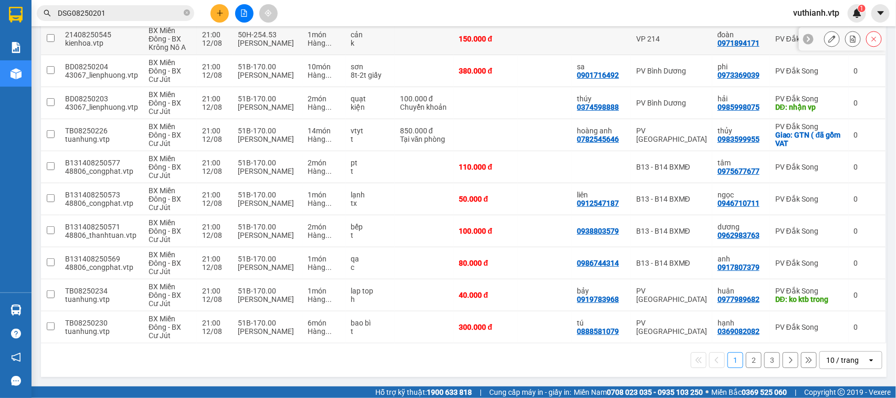
scroll to position [0, 0]
